Goal: Task Accomplishment & Management: Complete application form

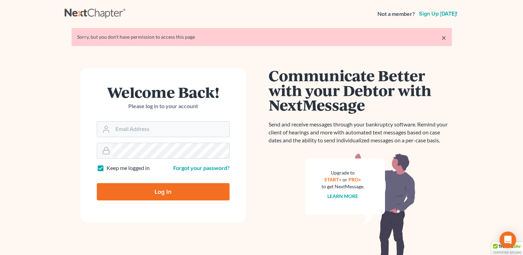
type input "[EMAIL_ADDRESS][DOMAIN_NAME]"
click at [163, 196] on input "Log In" at bounding box center [163, 191] width 133 height 17
type input "Thinking..."
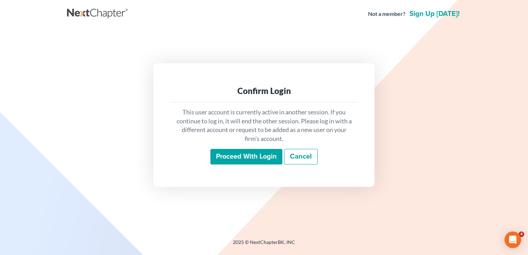
click at [221, 161] on input "Proceed with login" at bounding box center [247, 157] width 72 height 16
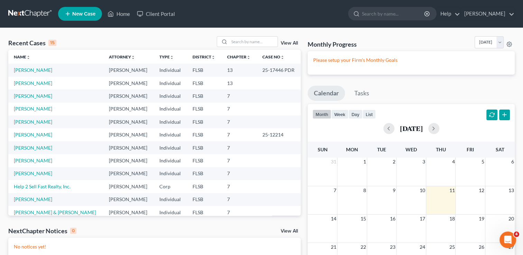
click at [32, 73] on td "[PERSON_NAME]" at bounding box center [55, 70] width 95 height 13
drag, startPoint x: 32, startPoint y: 73, endPoint x: 25, endPoint y: 71, distance: 6.8
click at [25, 71] on link "[PERSON_NAME]" at bounding box center [33, 70] width 38 height 6
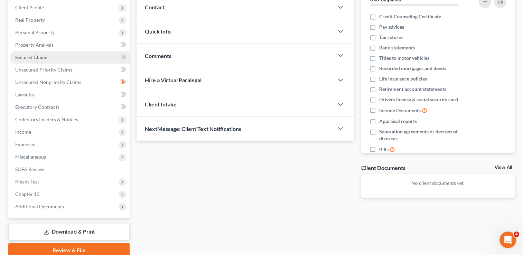
scroll to position [95, 0]
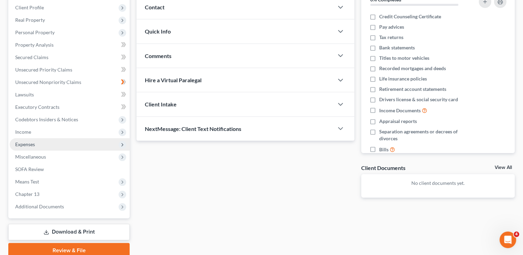
click at [33, 145] on span "Expenses" at bounding box center [25, 144] width 20 height 6
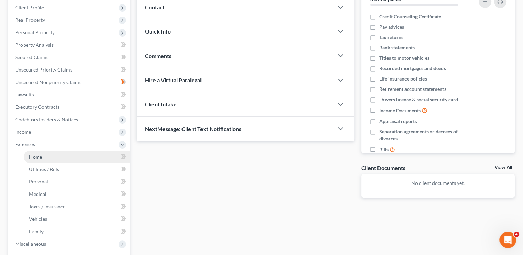
click at [32, 156] on span "Home" at bounding box center [35, 157] width 13 height 6
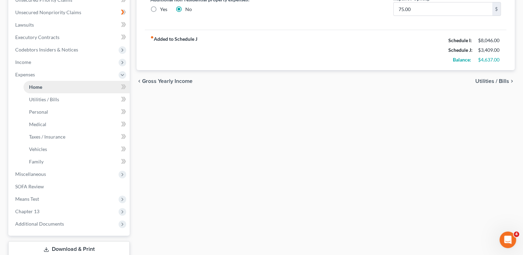
scroll to position [172, 0]
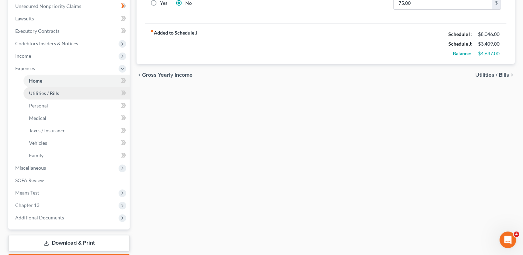
click at [51, 96] on link "Utilities / Bills" at bounding box center [77, 93] width 106 height 12
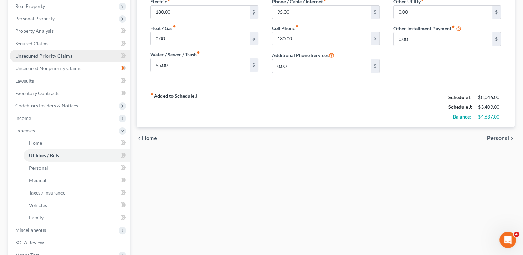
scroll to position [110, 0]
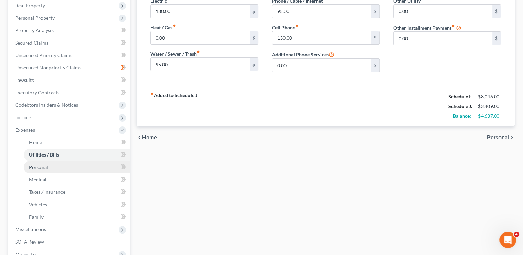
click at [39, 167] on span "Personal" at bounding box center [38, 167] width 19 height 6
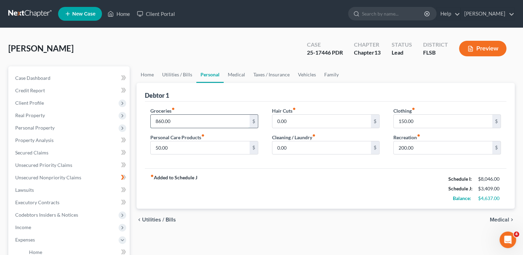
click at [172, 121] on input "860.00" at bounding box center [200, 121] width 99 height 13
click at [212, 182] on div "fiber_manual_record Added to Schedule J Schedule I: $8,046.00 Schedule J: $3,34…" at bounding box center [326, 188] width 362 height 40
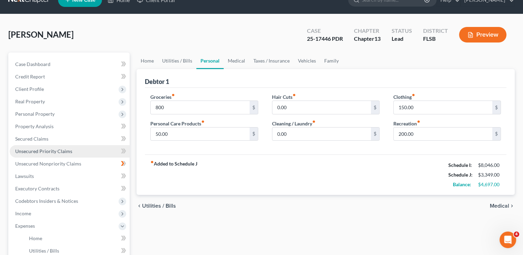
click at [50, 153] on span "Unsecured Priority Claims" at bounding box center [43, 151] width 57 height 6
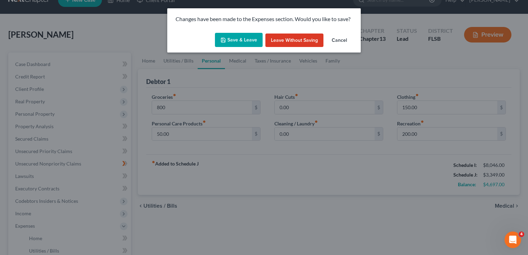
click at [232, 42] on button "Save & Leave" at bounding box center [239, 40] width 48 height 15
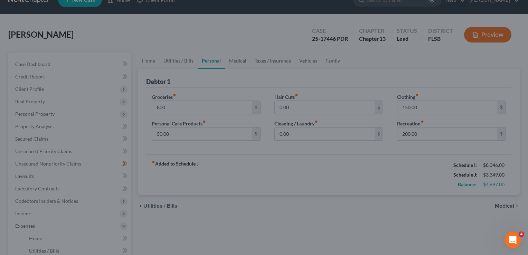
type input "800.00"
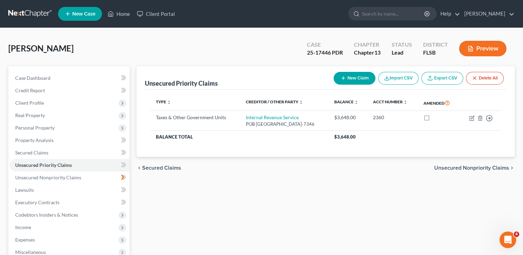
scroll to position [124, 0]
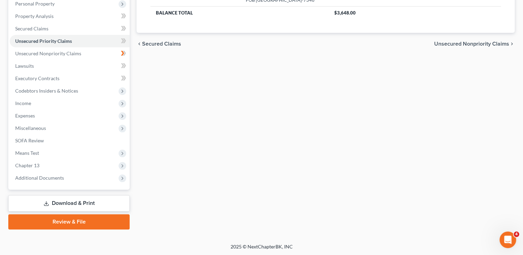
click at [71, 201] on link "Download & Print" at bounding box center [68, 203] width 121 height 16
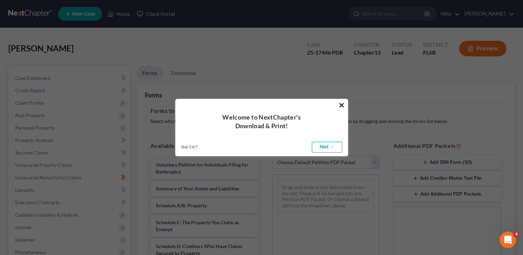
click at [342, 107] on button "×" at bounding box center [342, 105] width 7 height 11
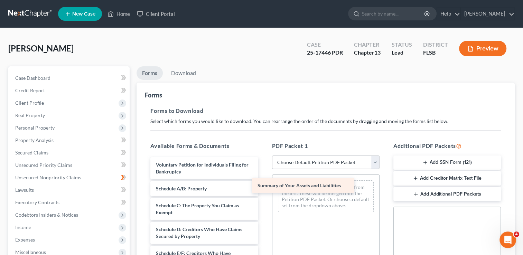
drag, startPoint x: 211, startPoint y: 189, endPoint x: 312, endPoint y: 187, distance: 101.7
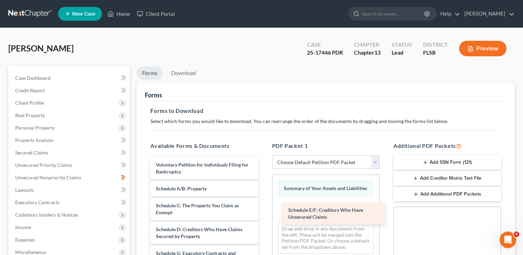
drag, startPoint x: 188, startPoint y: 249, endPoint x: 320, endPoint y: 206, distance: 138.2
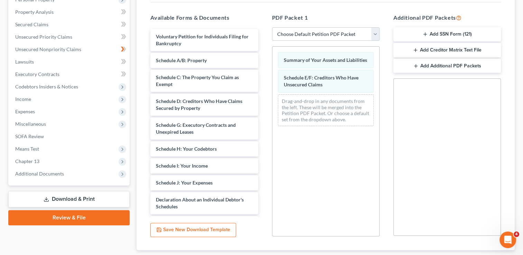
scroll to position [129, 0]
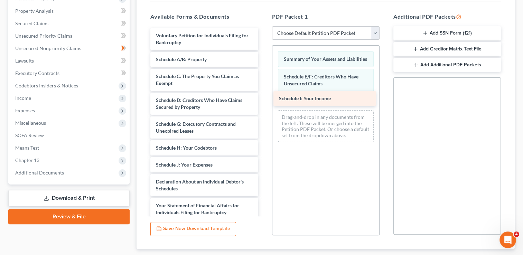
drag, startPoint x: 205, startPoint y: 166, endPoint x: 329, endPoint y: 100, distance: 139.6
click at [264, 100] on div "Schedule I: Your Income Voluntary Petition for Individuals Filing for Bankruptc…" at bounding box center [204, 185] width 119 height 315
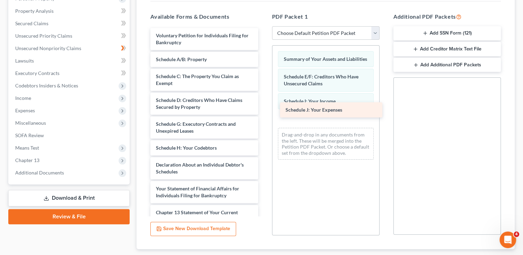
drag, startPoint x: 187, startPoint y: 165, endPoint x: 317, endPoint y: 110, distance: 140.6
click at [264, 110] on div "Schedule J: Your Expenses Voluntary Petition for Individuals Filing for Bankrup…" at bounding box center [204, 177] width 119 height 298
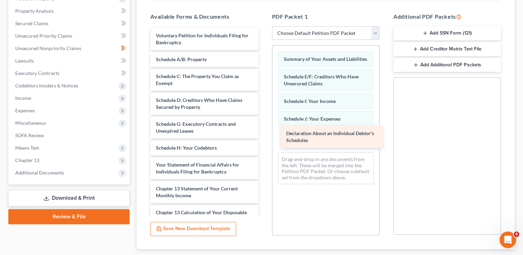
drag, startPoint x: 186, startPoint y: 167, endPoint x: 316, endPoint y: 136, distance: 134.0
click at [264, 136] on div "Declaration About an Individual Debtor's Schedules Voluntary Petition for Indiv…" at bounding box center [204, 165] width 119 height 274
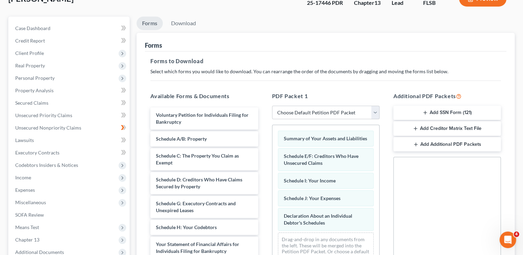
scroll to position [45, 0]
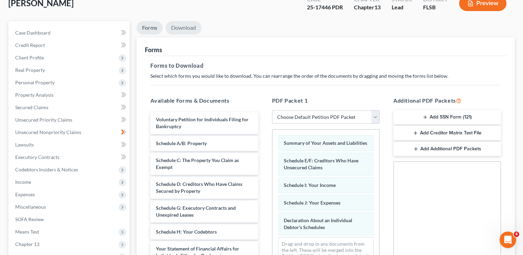
click at [188, 27] on link "Download" at bounding box center [184, 27] width 36 height 13
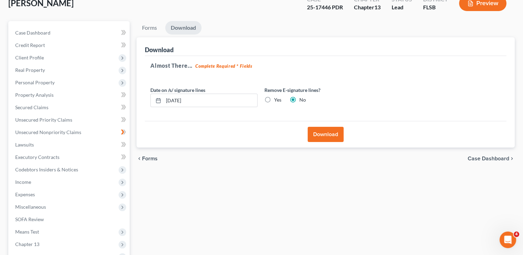
click at [327, 132] on button "Download" at bounding box center [326, 134] width 36 height 15
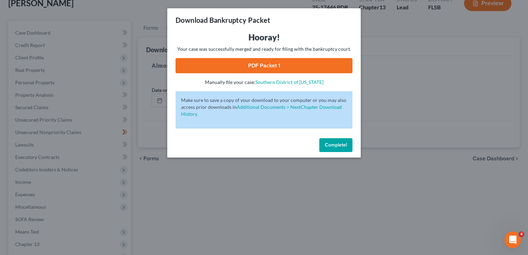
click at [271, 67] on link "PDF Packet 1" at bounding box center [264, 65] width 177 height 15
click at [334, 149] on button "Complete!" at bounding box center [336, 145] width 33 height 14
